Goal: Check status

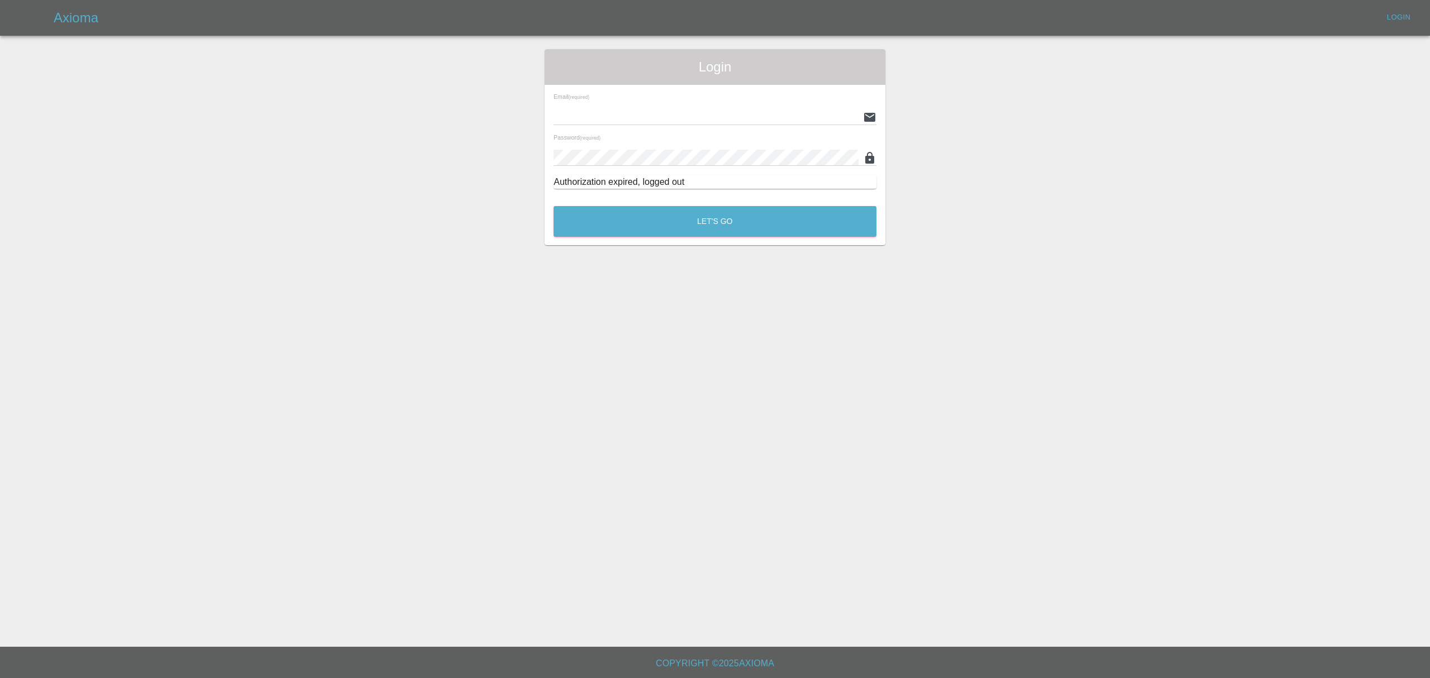
type input "stefano.sironi@axioma.co.uk"
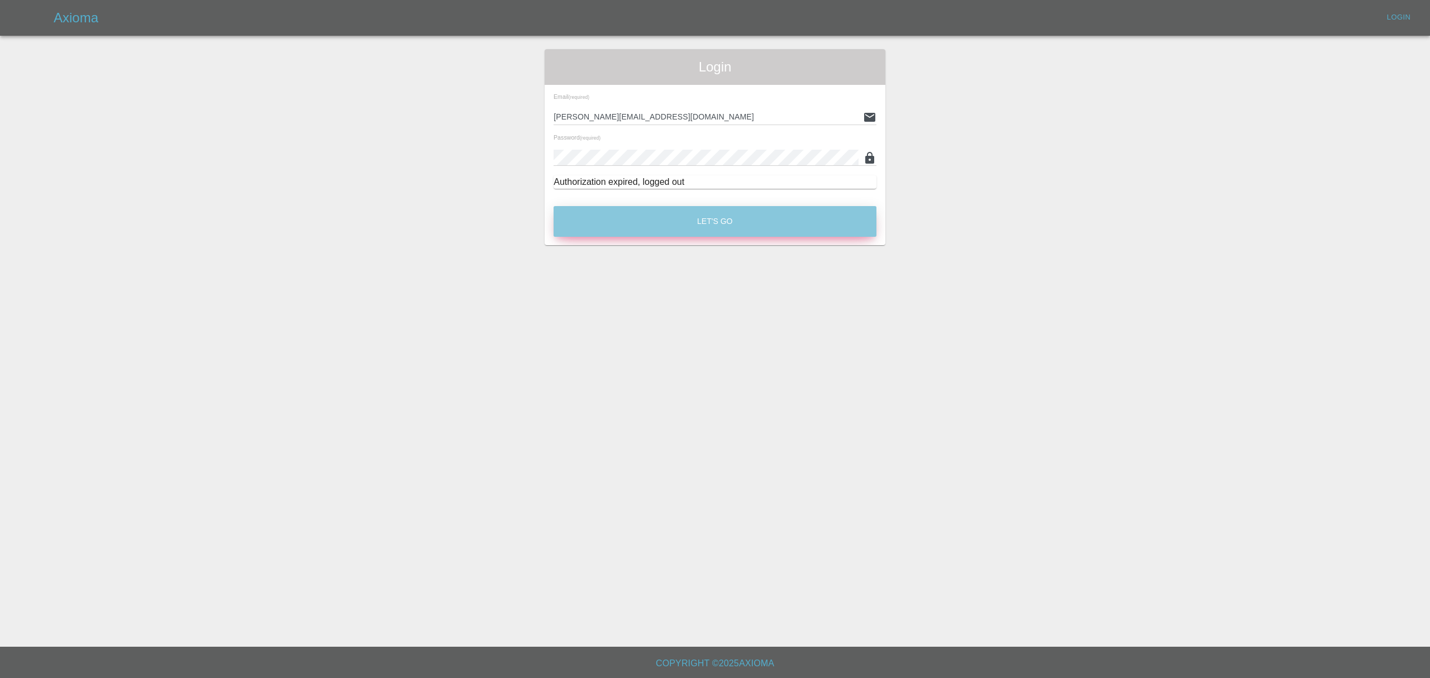
click at [698, 213] on button "Let's Go" at bounding box center [715, 221] width 323 height 31
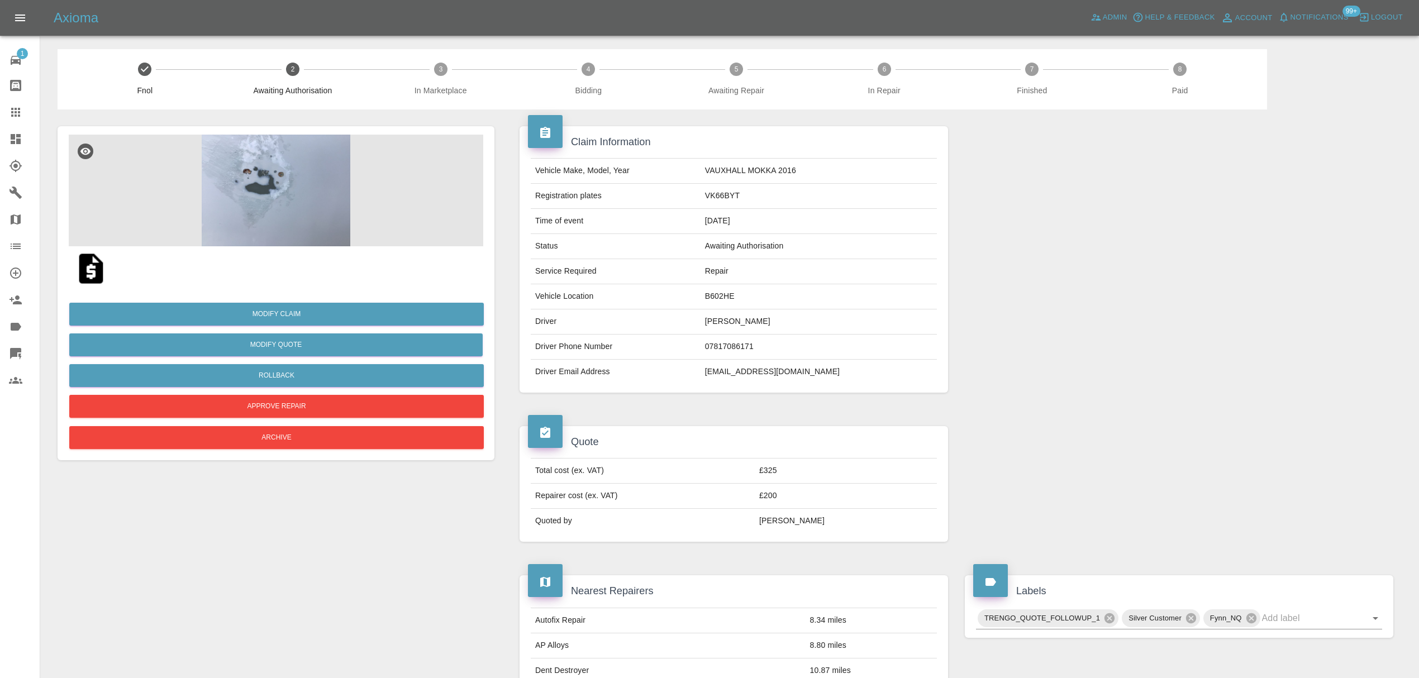
click at [282, 206] on img at bounding box center [276, 191] width 415 height 112
click at [287, 208] on img at bounding box center [276, 191] width 415 height 112
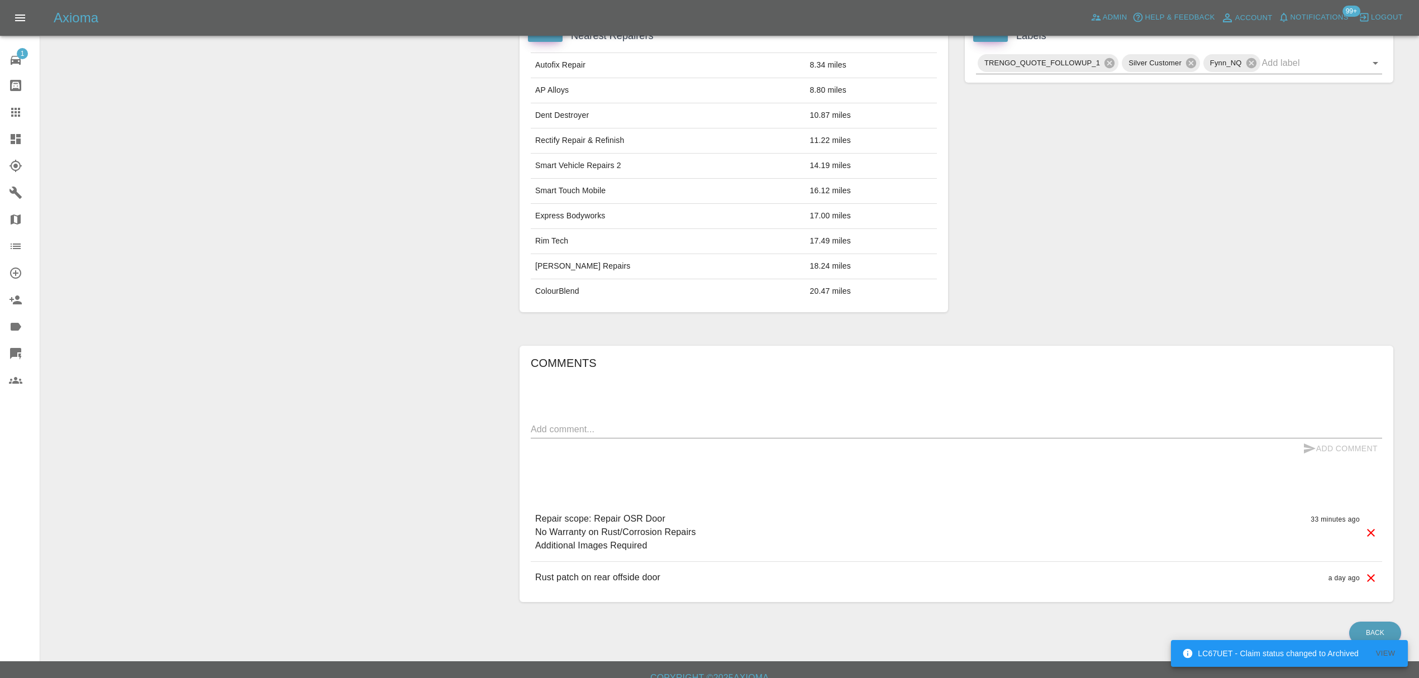
scroll to position [574, 0]
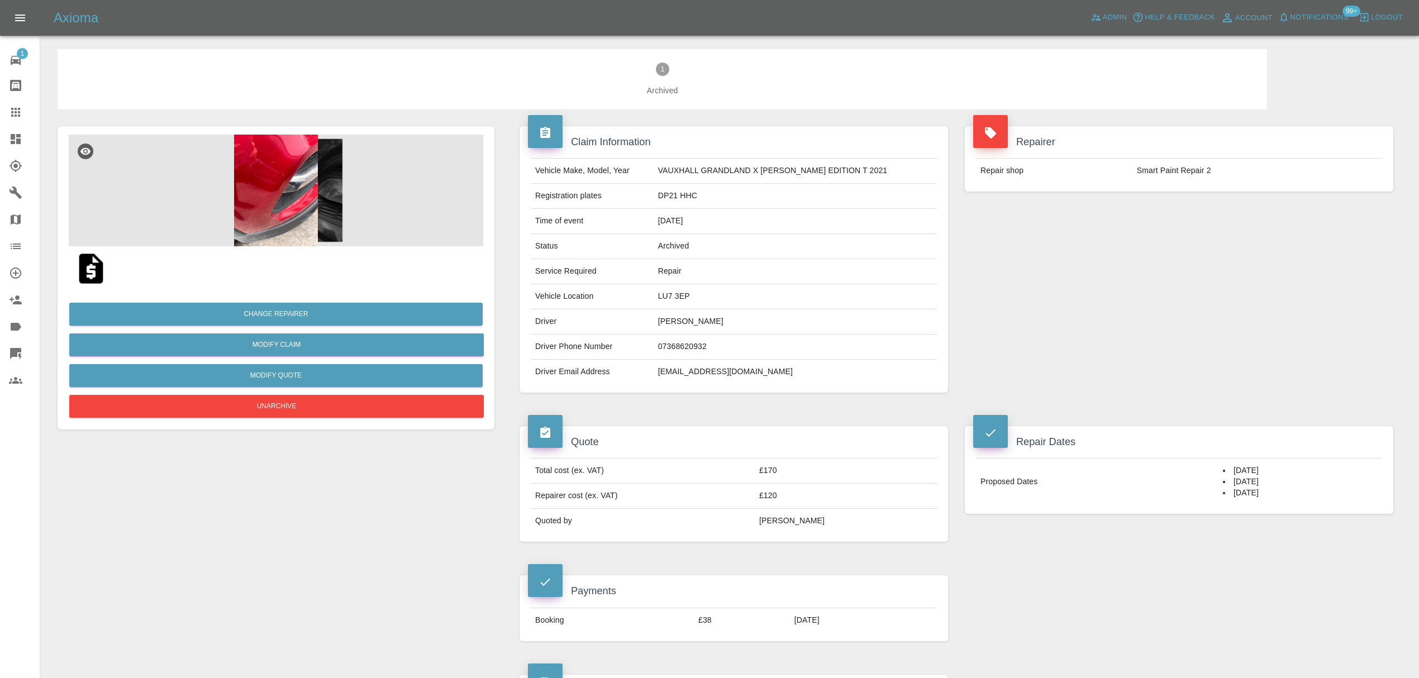
click at [269, 170] on img at bounding box center [276, 191] width 415 height 112
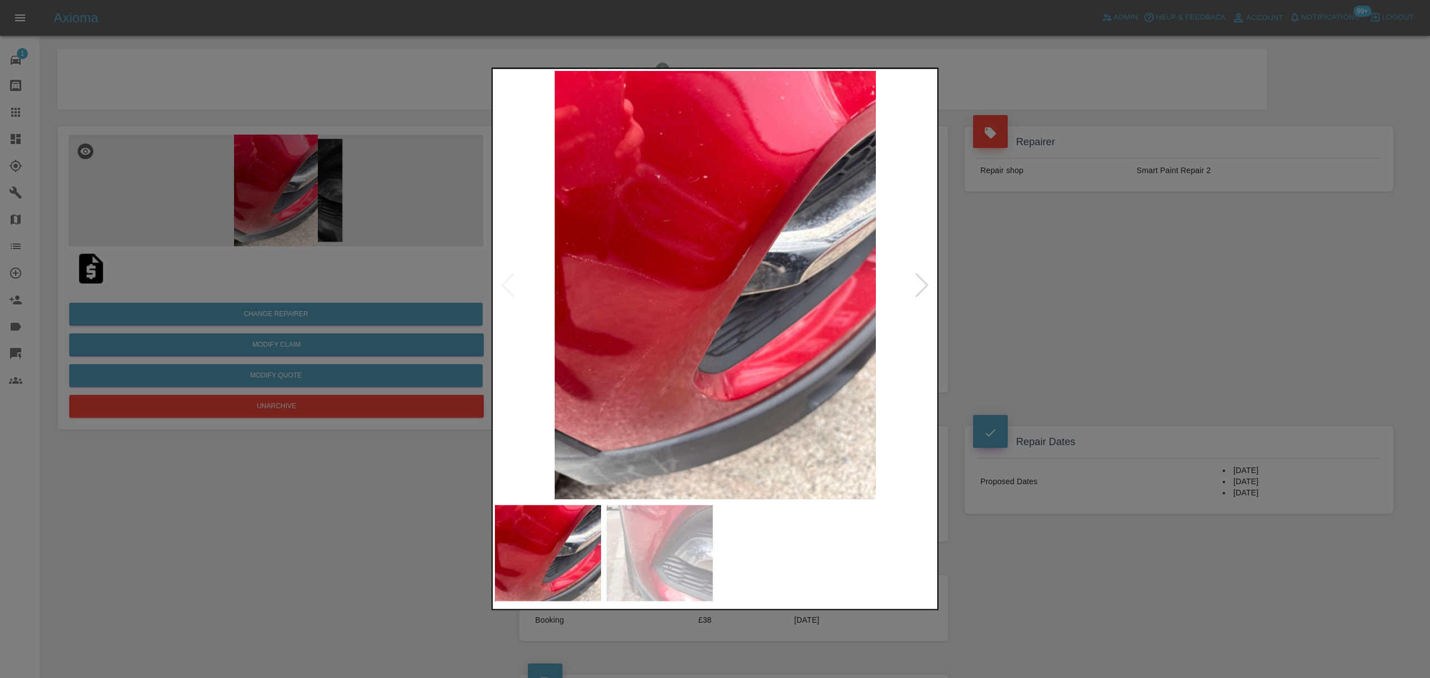
click at [913, 286] on img at bounding box center [715, 285] width 441 height 429
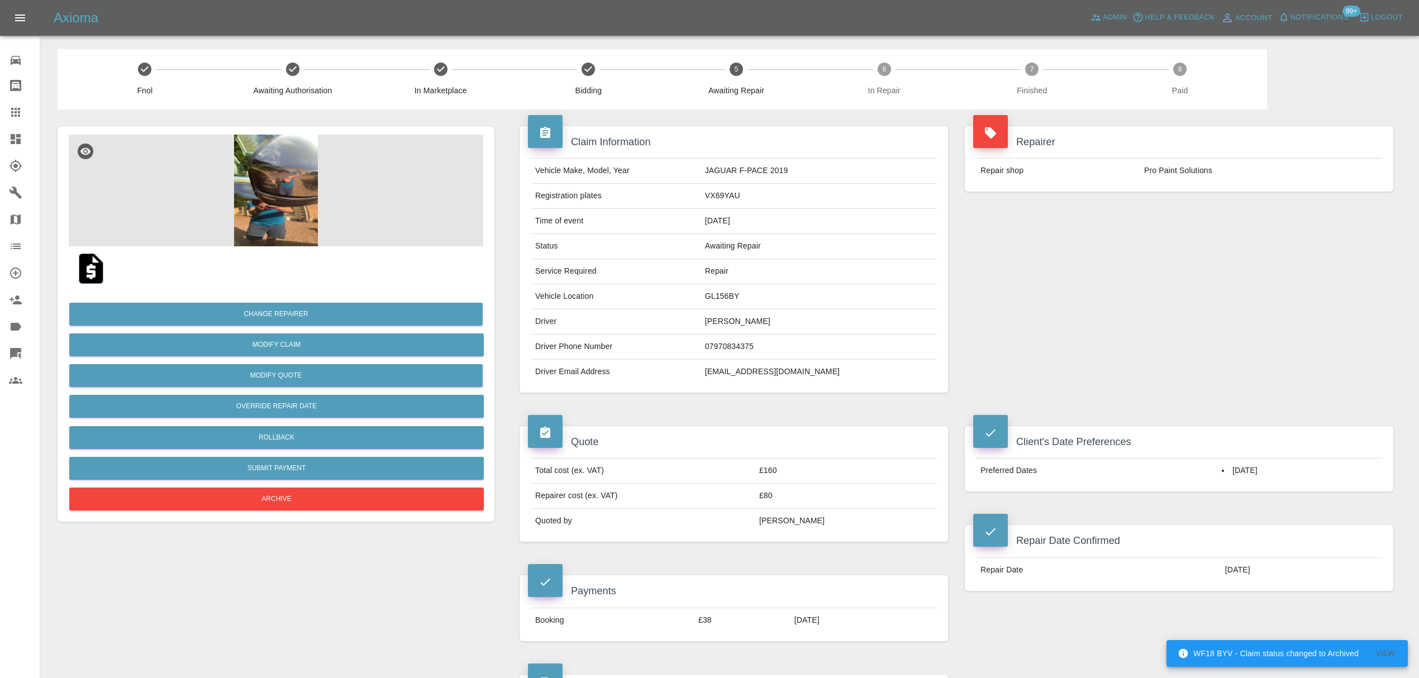
click at [701, 215] on td "Time of event" at bounding box center [616, 221] width 170 height 25
